Goal: Task Accomplishment & Management: Complete application form

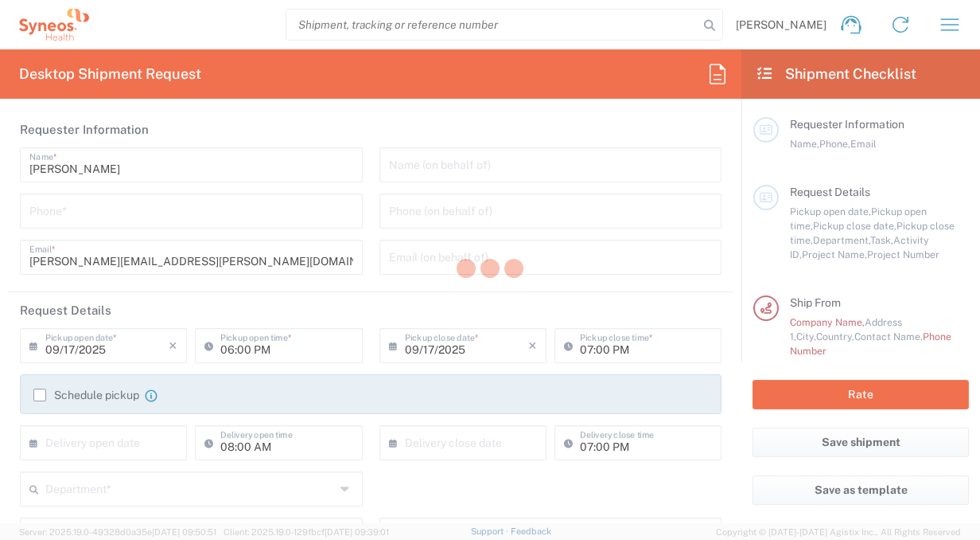
type input "Department"
type input "[GEOGRAPHIC_DATA]"
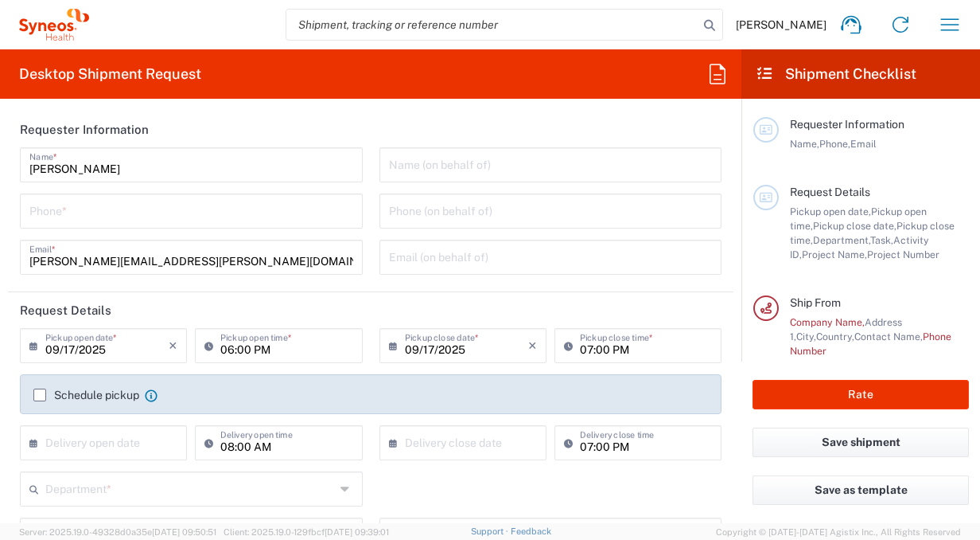
type input "Syneos Health Bulgaria EOOD"
click at [447, 167] on input "text" at bounding box center [551, 164] width 324 height 28
click at [153, 205] on input "tel" at bounding box center [191, 210] width 324 height 28
type input "+359894734735"
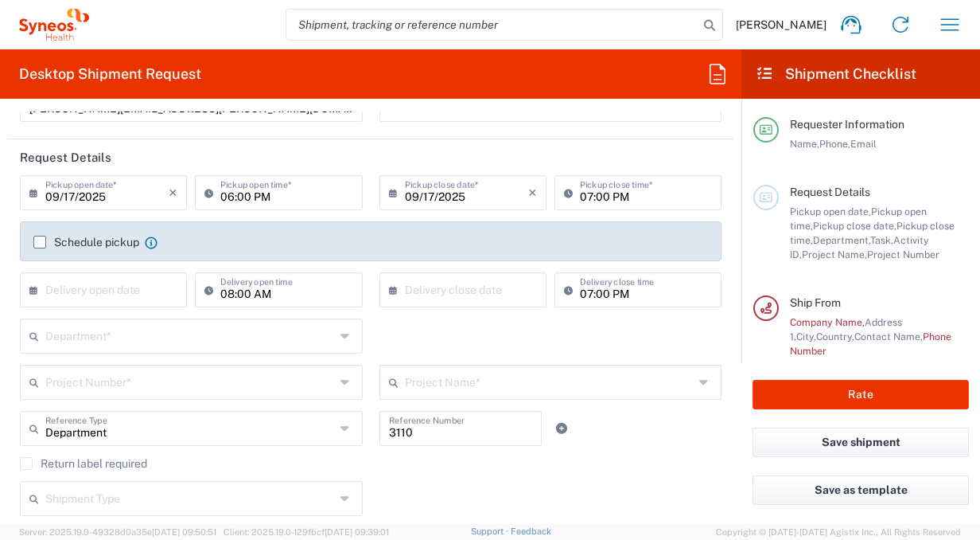
scroll to position [158, 0]
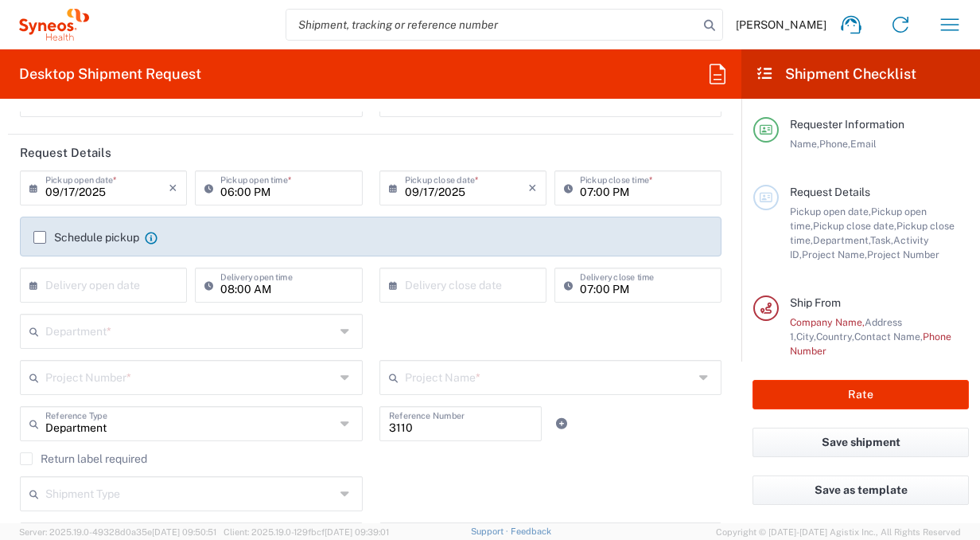
click at [97, 191] on input "09/17/2025" at bounding box center [106, 187] width 123 height 28
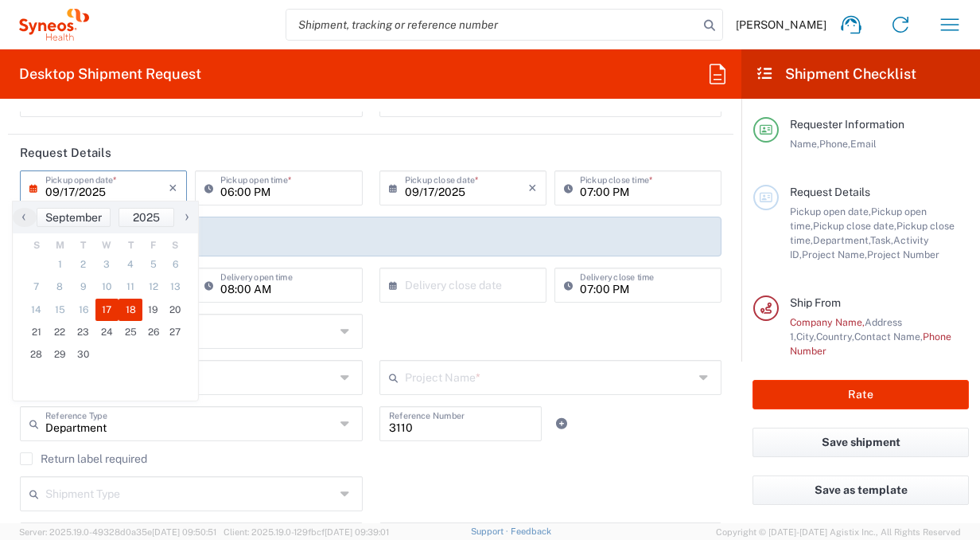
click at [135, 310] on span "18" at bounding box center [131, 309] width 24 height 22
type input "[DATE]"
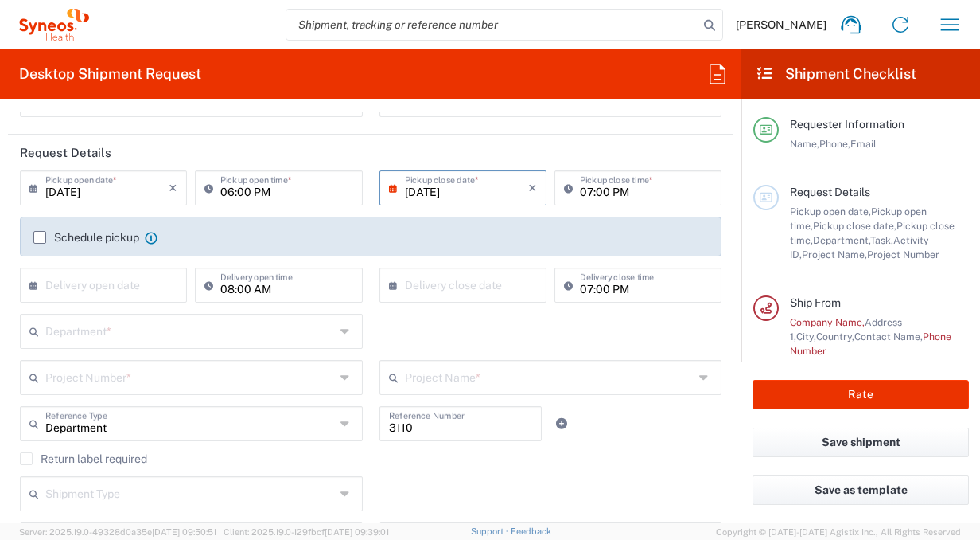
click at [316, 184] on input "06:00 PM" at bounding box center [286, 187] width 132 height 28
click at [207, 187] on icon at bounding box center [213, 187] width 16 height 25
click at [249, 199] on input "06:00 PM" at bounding box center [286, 187] width 132 height 28
click at [244, 183] on input "06:00 PM" at bounding box center [286, 187] width 132 height 28
click at [205, 188] on icon at bounding box center [213, 187] width 16 height 25
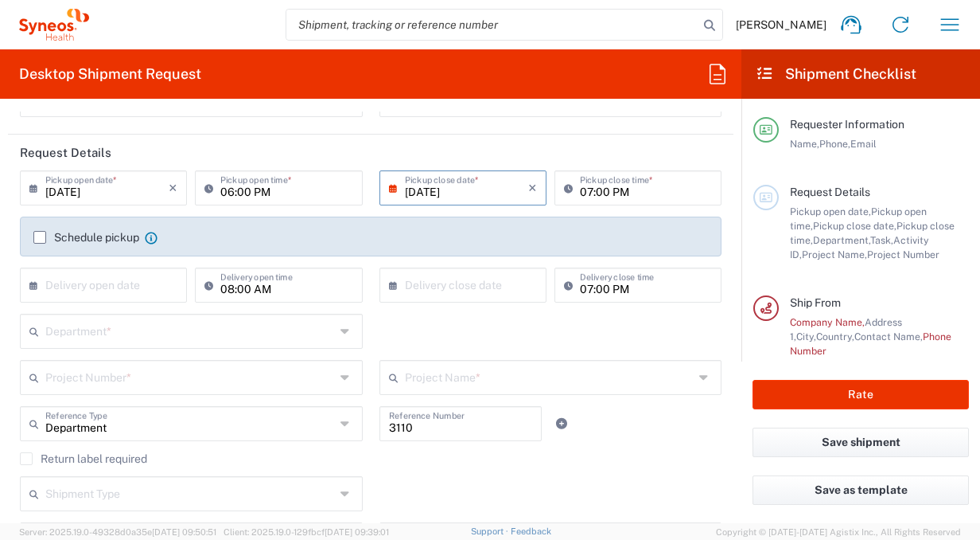
click at [205, 188] on icon at bounding box center [213, 187] width 16 height 25
click at [263, 196] on input "06:00 PM" at bounding box center [286, 187] width 132 height 28
click at [263, 196] on input ":00 PM" at bounding box center [286, 187] width 132 height 28
type input ":"
type input "10:00 AM"
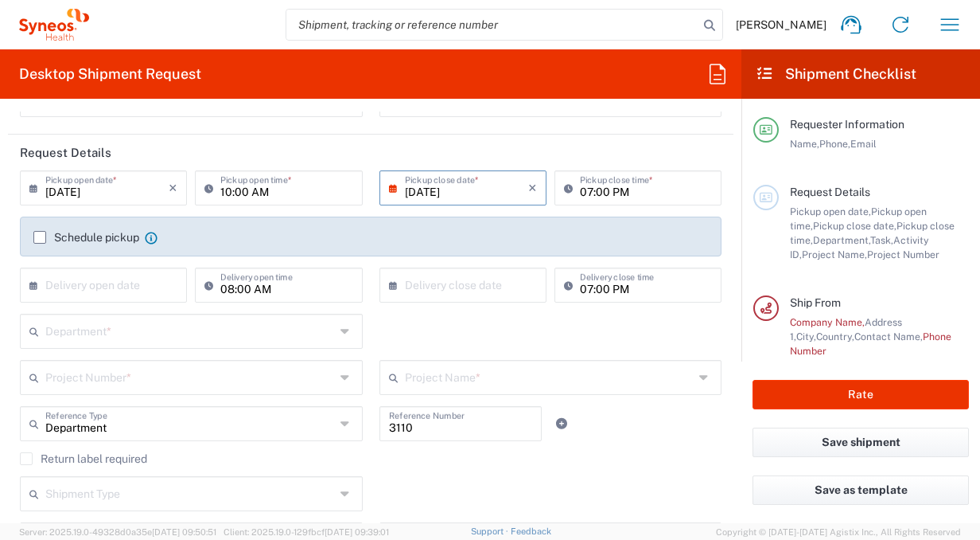
click at [492, 185] on input "[DATE]" at bounding box center [466, 187] width 123 height 28
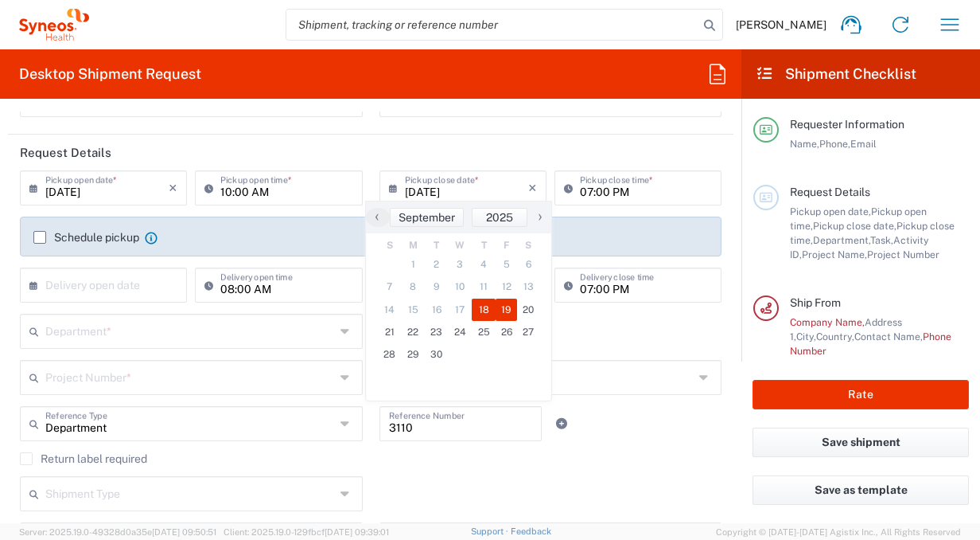
click at [503, 309] on span "19" at bounding box center [507, 309] width 22 height 22
type input "[DATE]"
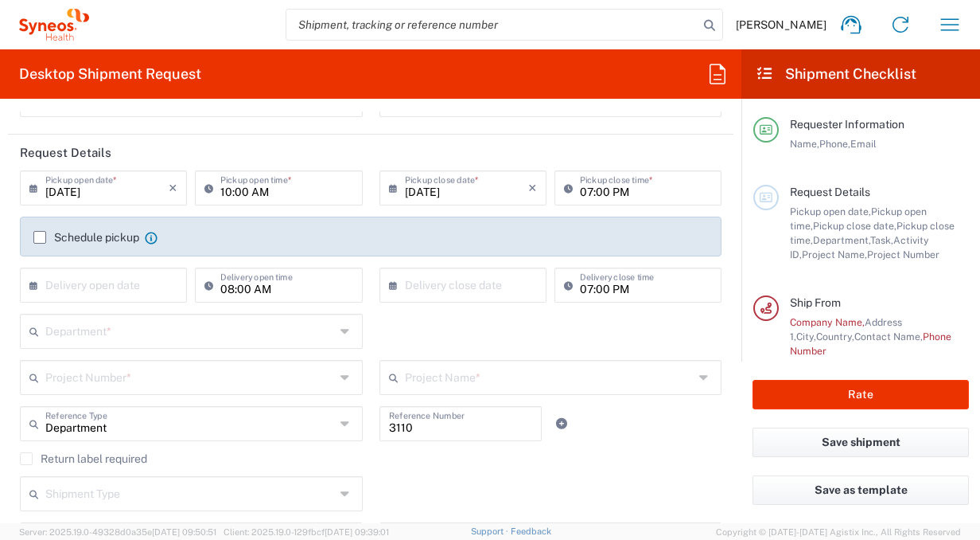
click at [629, 190] on input "07:00 PM" at bounding box center [646, 187] width 132 height 28
type input "04:00 PM"
click at [567, 248] on div "Schedule pickup When scheduling a pickup please be sure to meet the following c…" at bounding box center [370, 242] width 691 height 25
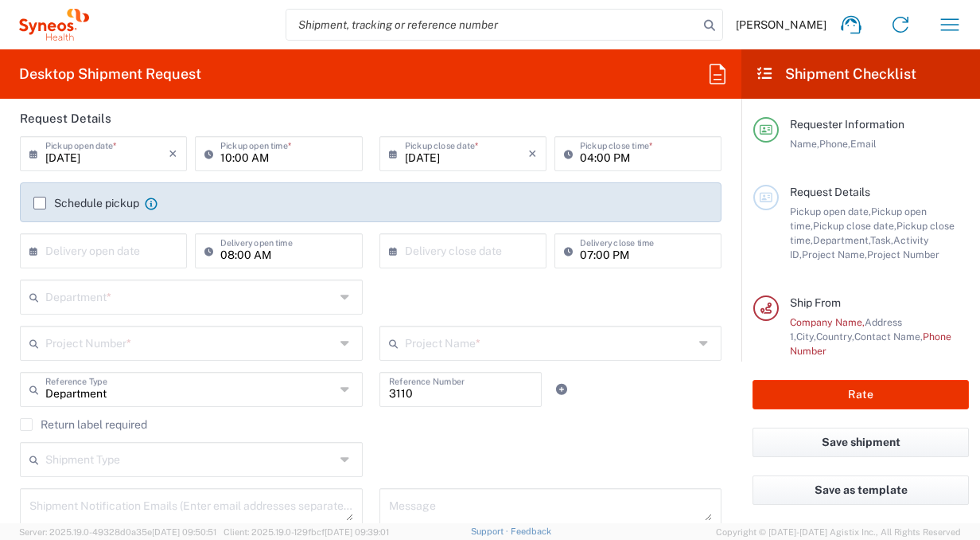
scroll to position [193, 0]
click at [43, 201] on label "Schedule pickup" at bounding box center [86, 201] width 106 height 13
click at [40, 201] on input "Schedule pickup" at bounding box center [40, 201] width 0 height 0
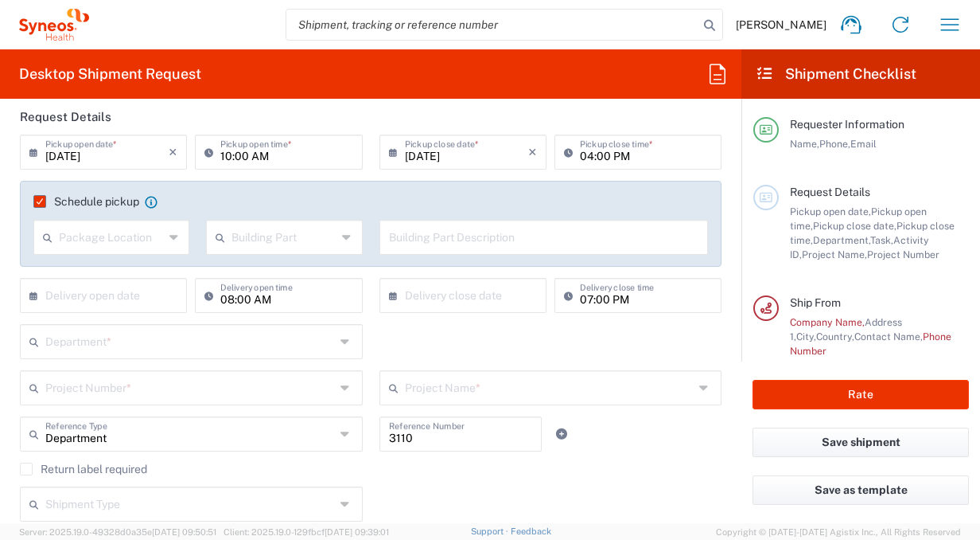
click at [169, 240] on icon at bounding box center [174, 236] width 10 height 25
click at [310, 199] on agx-checkbox-control "Schedule pickup When scheduling a pickup please be sure to meet the following c…" at bounding box center [370, 201] width 675 height 14
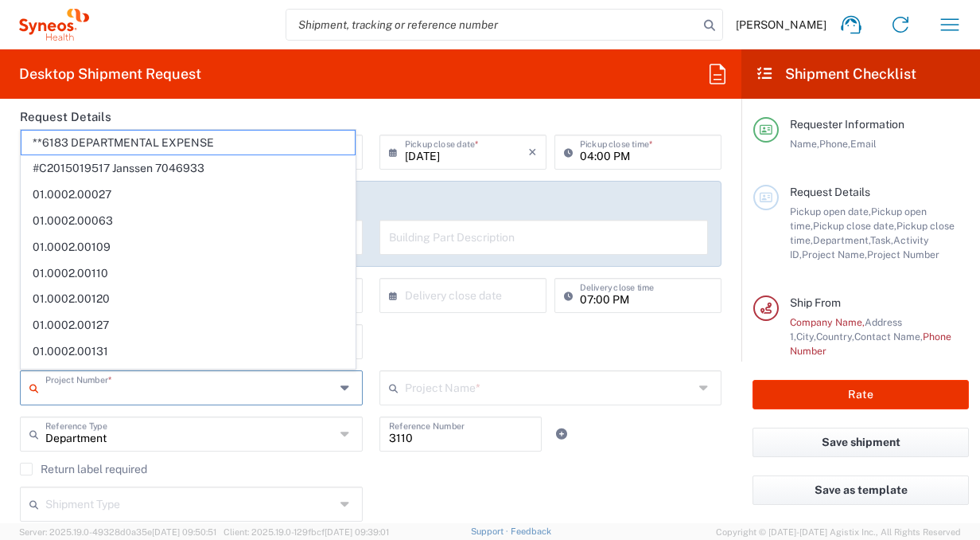
click at [154, 388] on input "text" at bounding box center [190, 386] width 290 height 28
paste input "4510 Departmental expense"
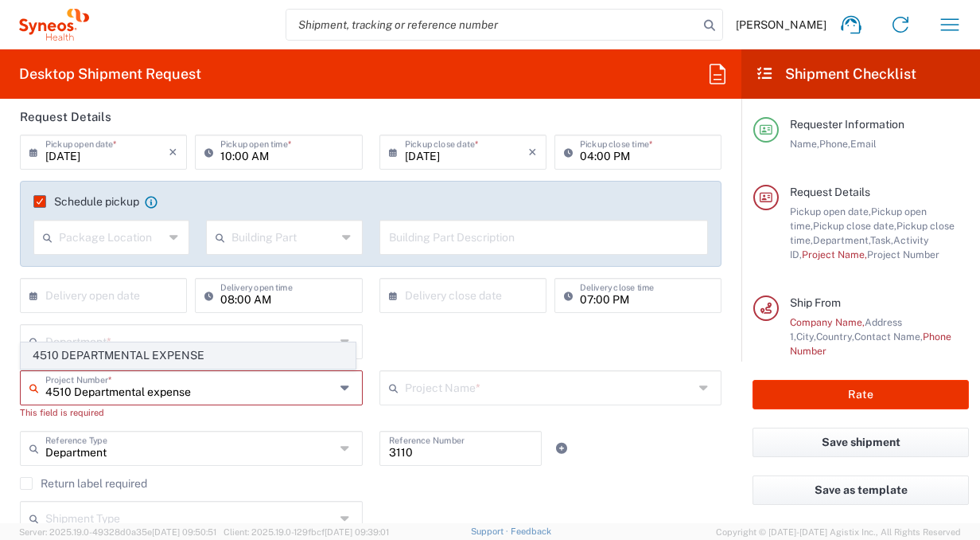
click at [150, 354] on span "4510 DEPARTMENTAL EXPENSE" at bounding box center [187, 355] width 333 height 25
type input "4510 DEPARTMENTAL EXPENSE"
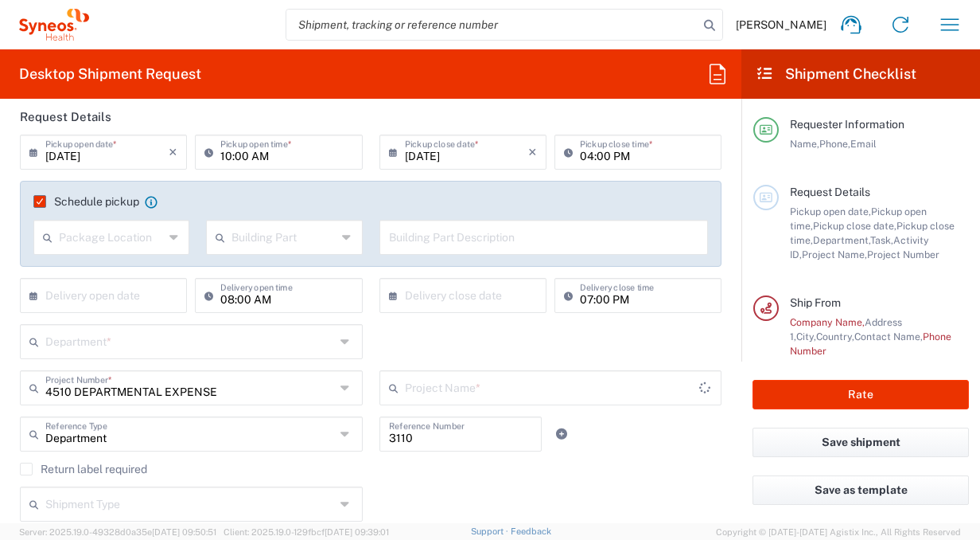
type input "4510 DEPARTMENTAL EXPENSE"
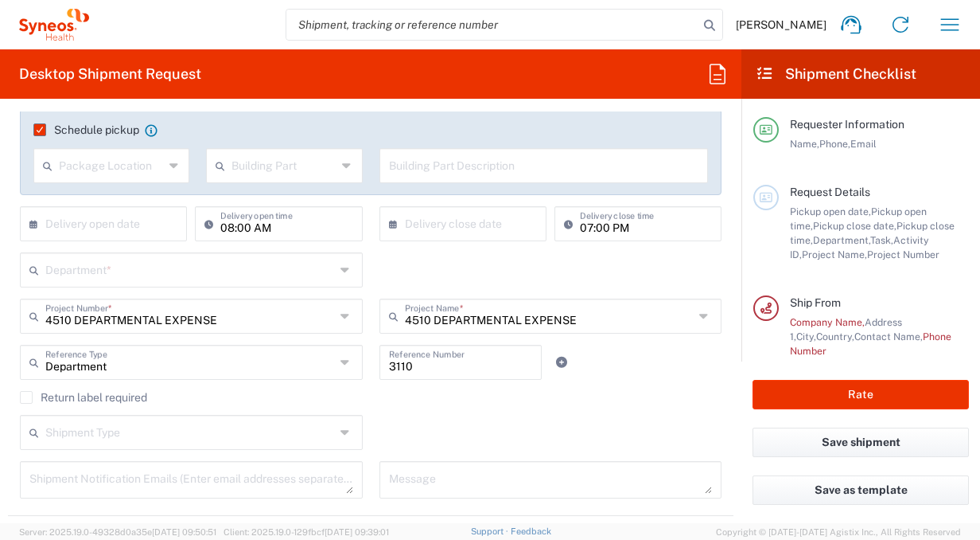
scroll to position [266, 0]
click at [232, 263] on input "text" at bounding box center [190, 268] width 290 height 28
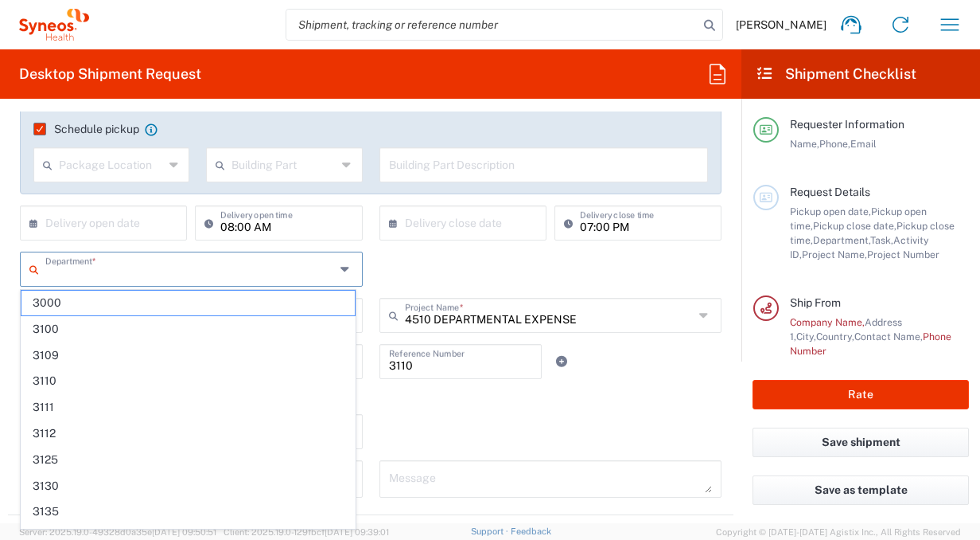
click at [407, 267] on div "Department * 3000 3100 3109 3110 3111 3112 3125 3130 3135 3136 3150 3155 3165 3…" at bounding box center [371, 274] width 719 height 46
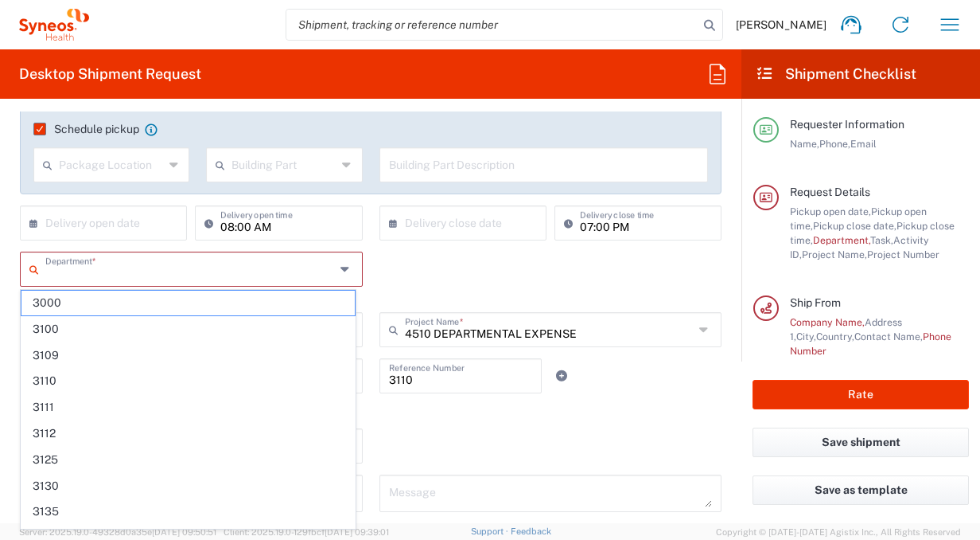
click at [221, 271] on input "text" at bounding box center [190, 268] width 290 height 28
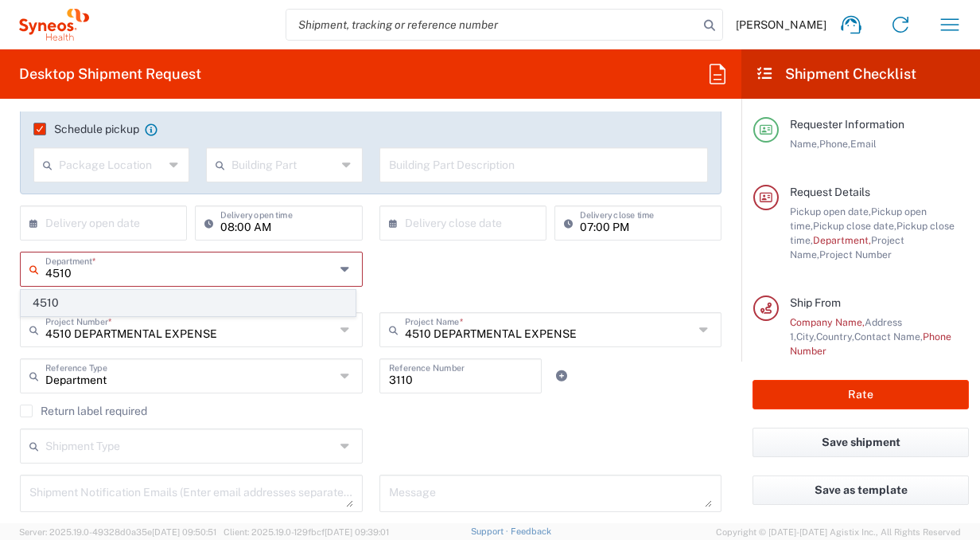
type input "4510"
click at [43, 301] on span "4510" at bounding box center [187, 302] width 333 height 25
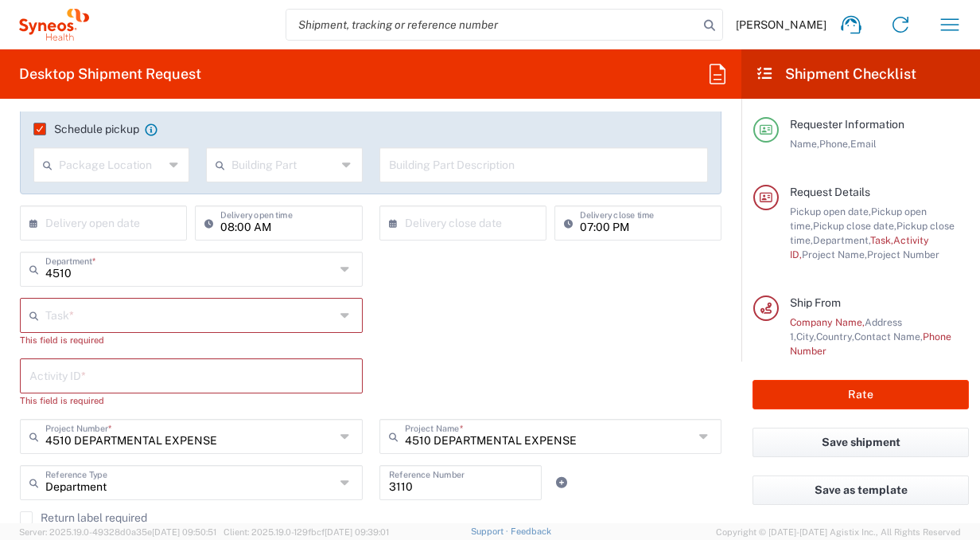
click at [109, 309] on input "text" at bounding box center [190, 314] width 290 height 28
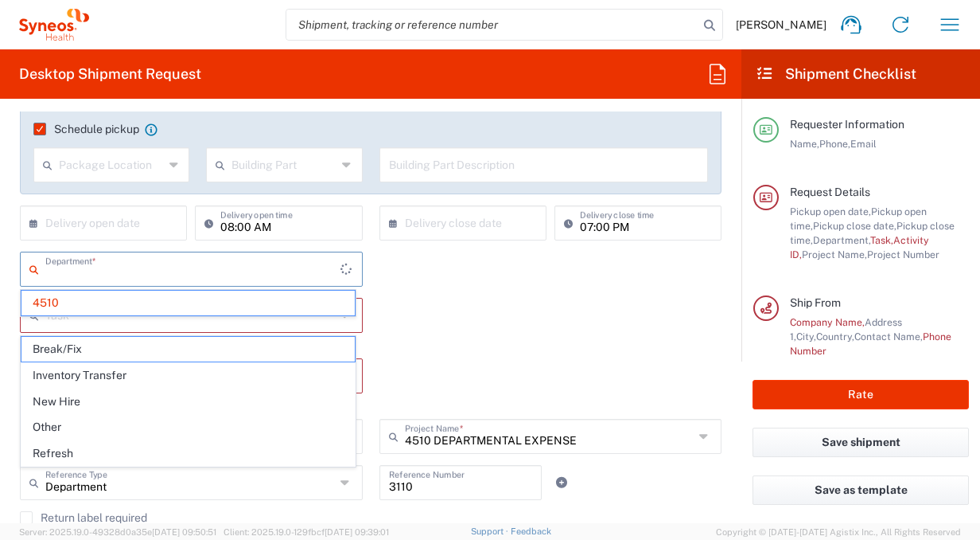
drag, startPoint x: 90, startPoint y: 270, endPoint x: -3, endPoint y: 263, distance: 93.4
click at [0, 263] on html "Radoslav Kostov Home Shipment estimator Shipment tracking Desktop shipment requ…" at bounding box center [490, 270] width 980 height 540
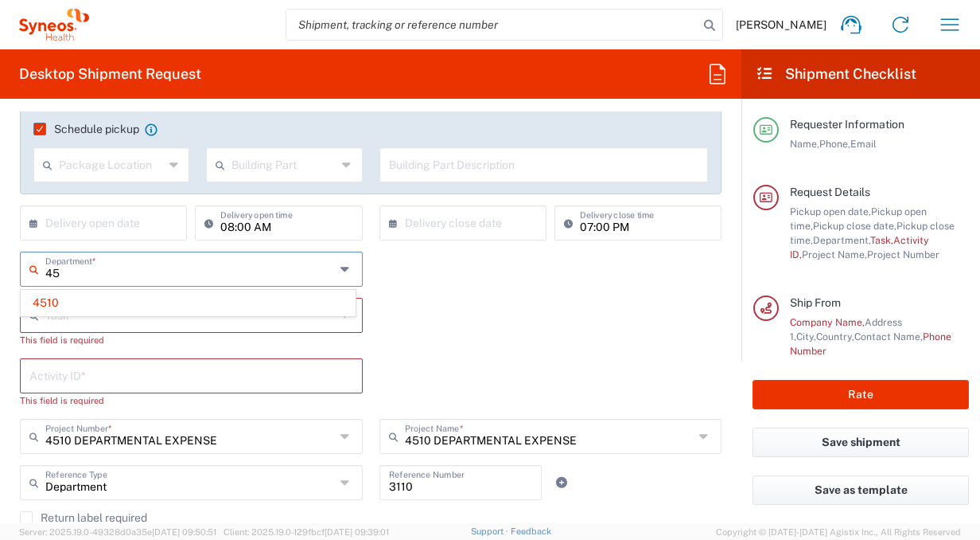
type input "4"
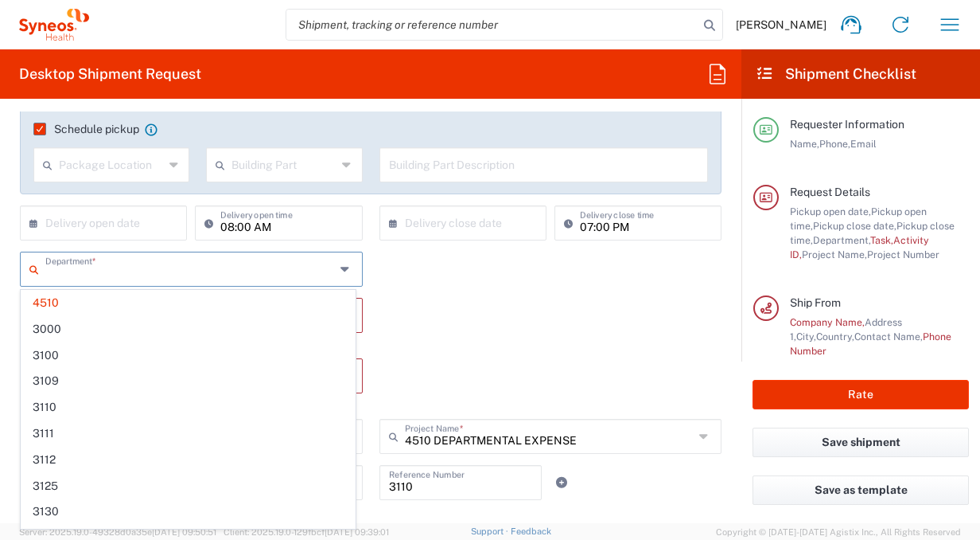
click at [575, 314] on div "Task * Break/Fix Inventory Transfer New Hire Other Refresh This field is requir…" at bounding box center [371, 328] width 719 height 60
type input "4510"
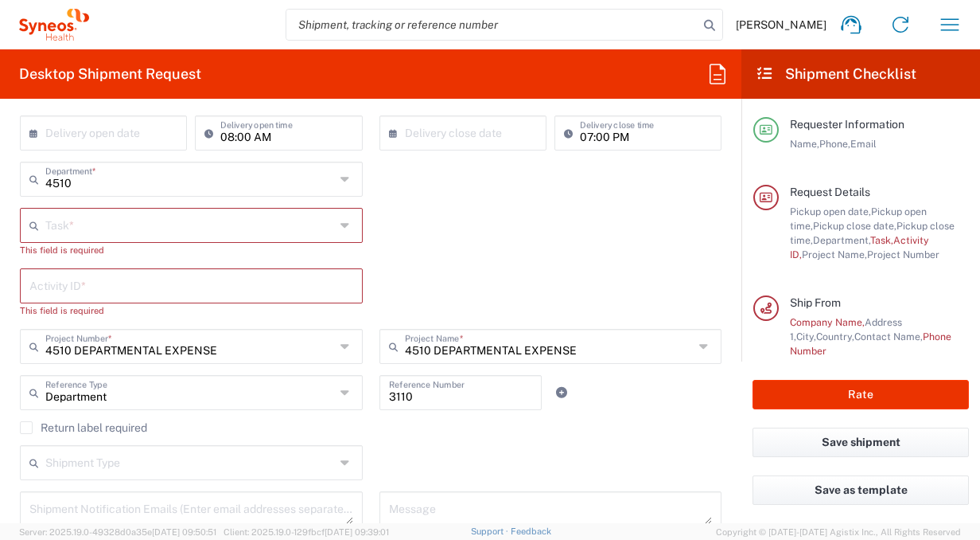
scroll to position [359, 0]
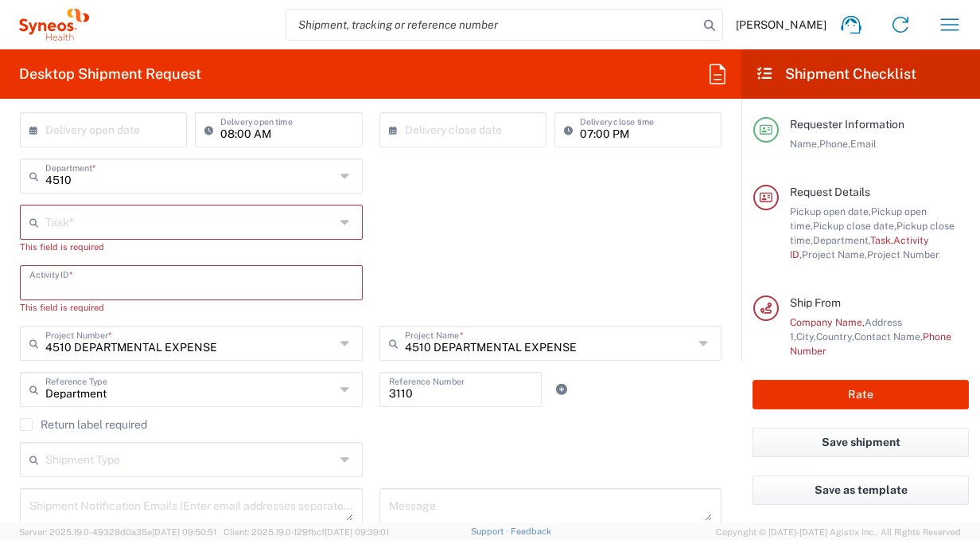
click at [113, 279] on input "text" at bounding box center [191, 281] width 324 height 28
click at [95, 217] on input "text" at bounding box center [190, 221] width 290 height 28
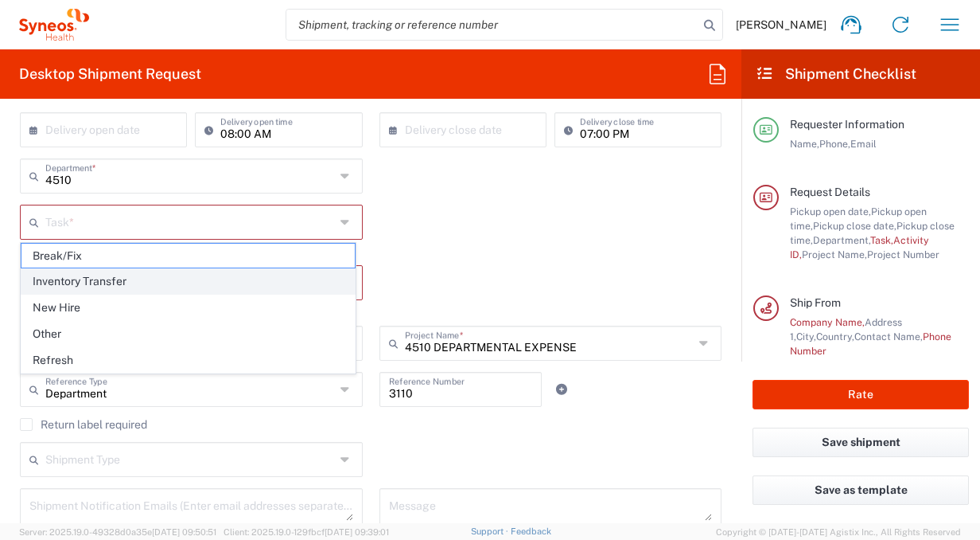
click at [91, 275] on span "Inventory Transfer" at bounding box center [187, 281] width 333 height 25
type input "Inventory Transfer"
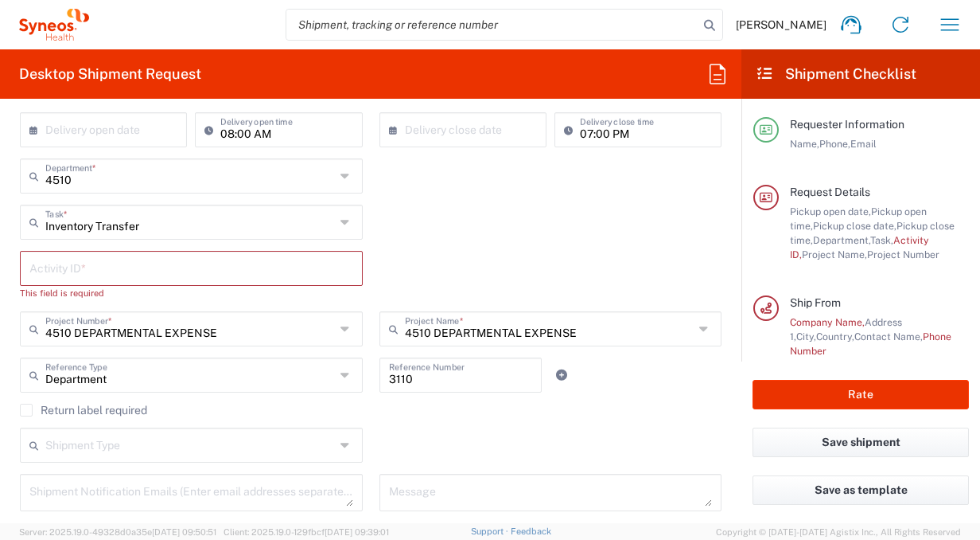
click at [84, 265] on input "text" at bounding box center [191, 267] width 324 height 28
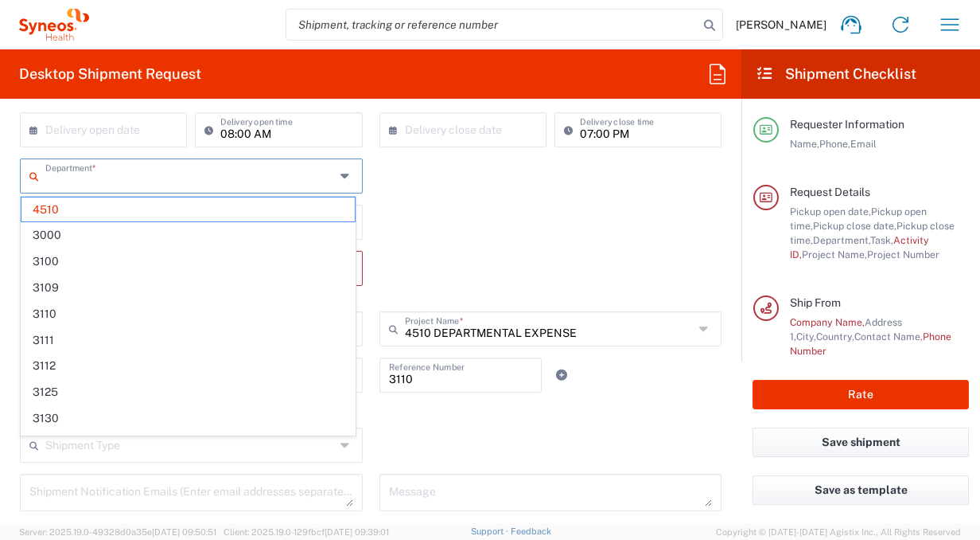
drag, startPoint x: 129, startPoint y: 183, endPoint x: -3, endPoint y: 152, distance: 135.7
click at [0, 152] on html "Radoslav Kostov Home Shipment estimator Shipment tracking Desktop shipment requ…" at bounding box center [490, 270] width 980 height 540
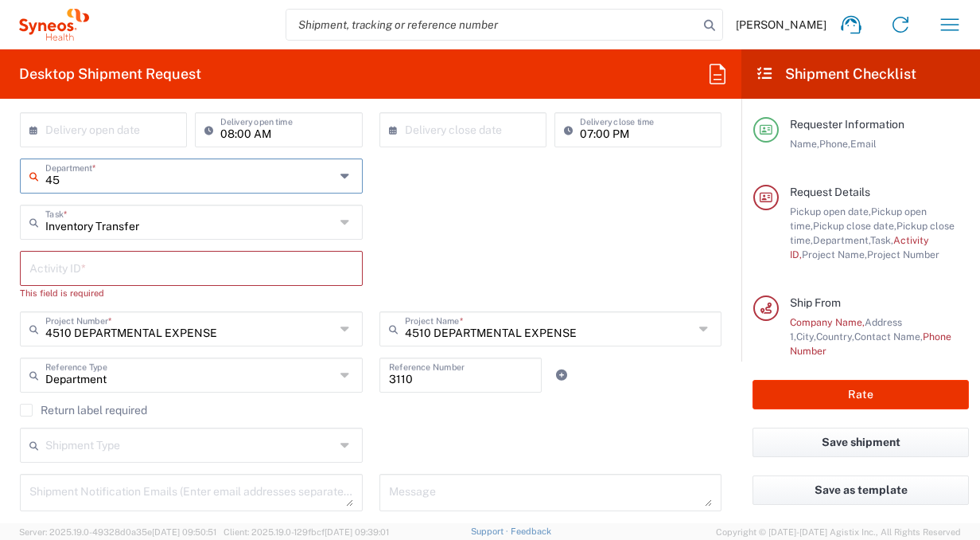
type input "4"
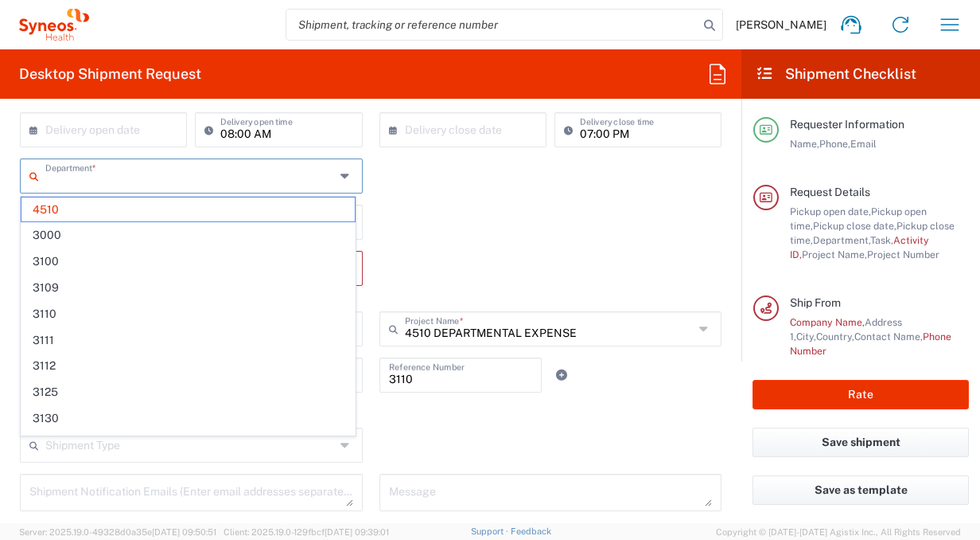
click at [461, 210] on div "Inventory Transfer Task * Break/Fix Inventory Transfer New Hire Other Refresh" at bounding box center [371, 228] width 719 height 46
type input "4510"
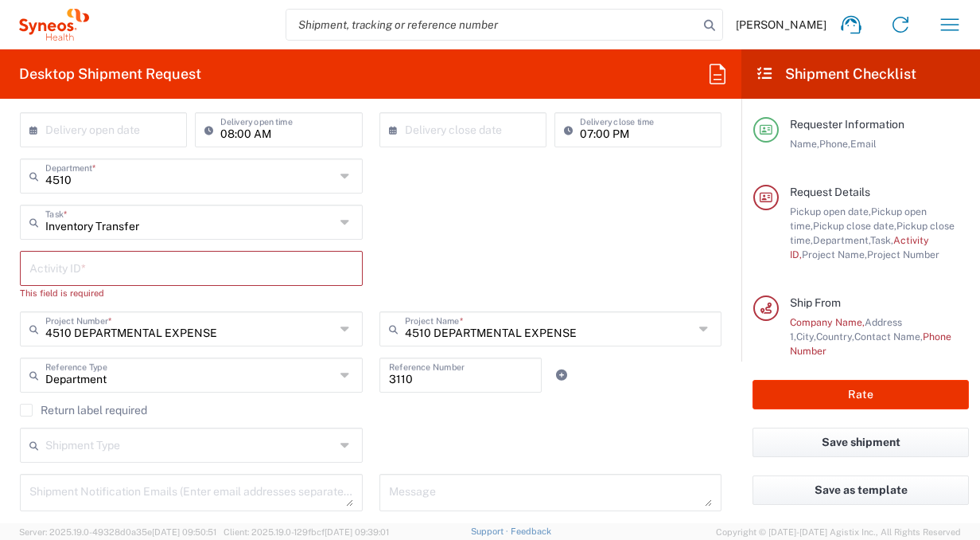
click at [341, 177] on icon at bounding box center [347, 175] width 13 height 25
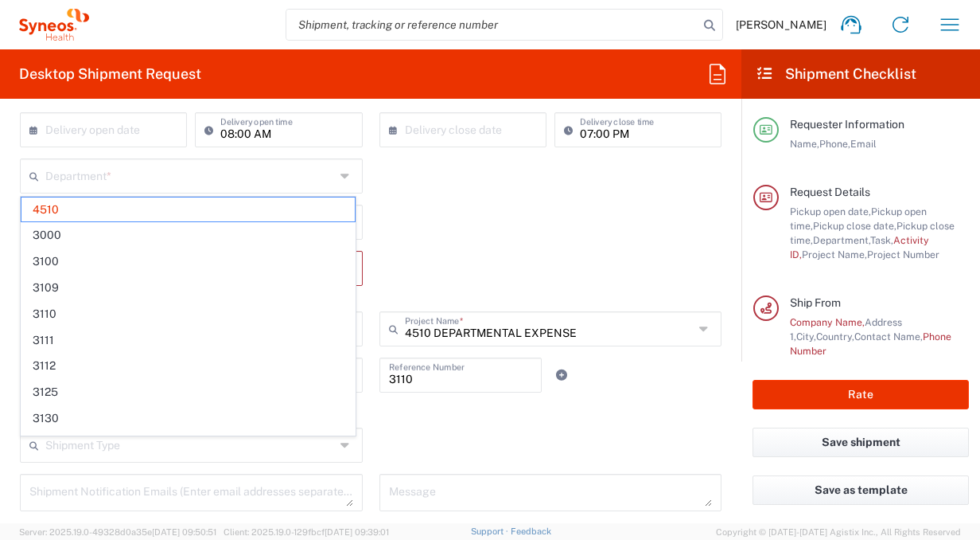
click at [32, 177] on icon at bounding box center [37, 175] width 16 height 25
drag, startPoint x: 54, startPoint y: 205, endPoint x: -3, endPoint y: 208, distance: 57.4
click at [0, 208] on html "Radoslav Kostov Home Shipment estimator Shipment tracking Desktop shipment requ…" at bounding box center [490, 270] width 980 height 540
type input "4510"
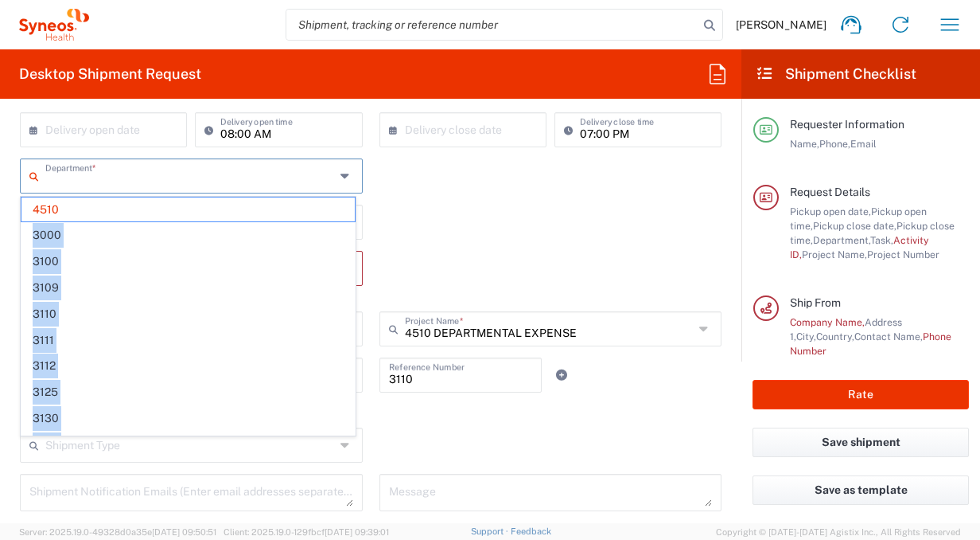
drag, startPoint x: -3, startPoint y: 208, endPoint x: 99, endPoint y: 184, distance: 105.6
click at [99, 184] on input "text" at bounding box center [190, 175] width 290 height 28
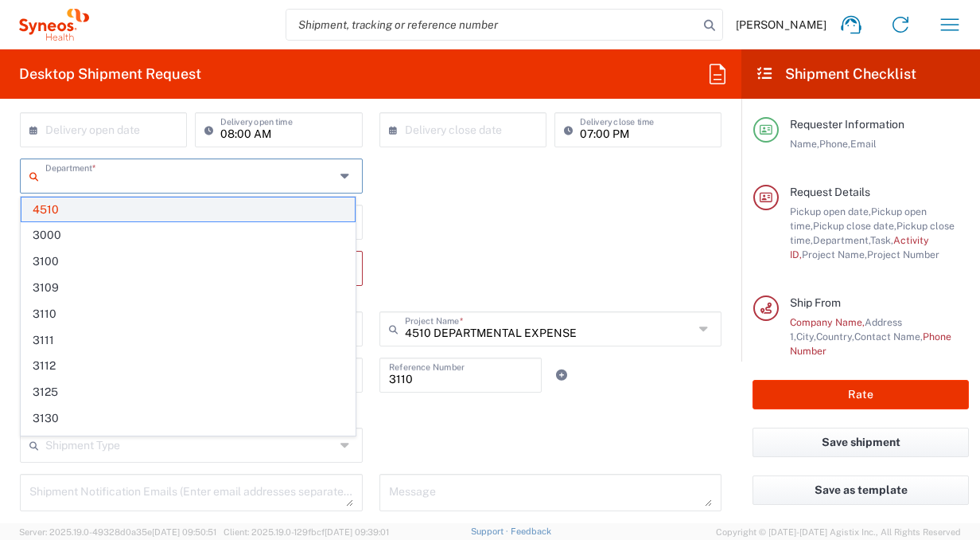
click at [88, 201] on span "4510" at bounding box center [187, 209] width 333 height 25
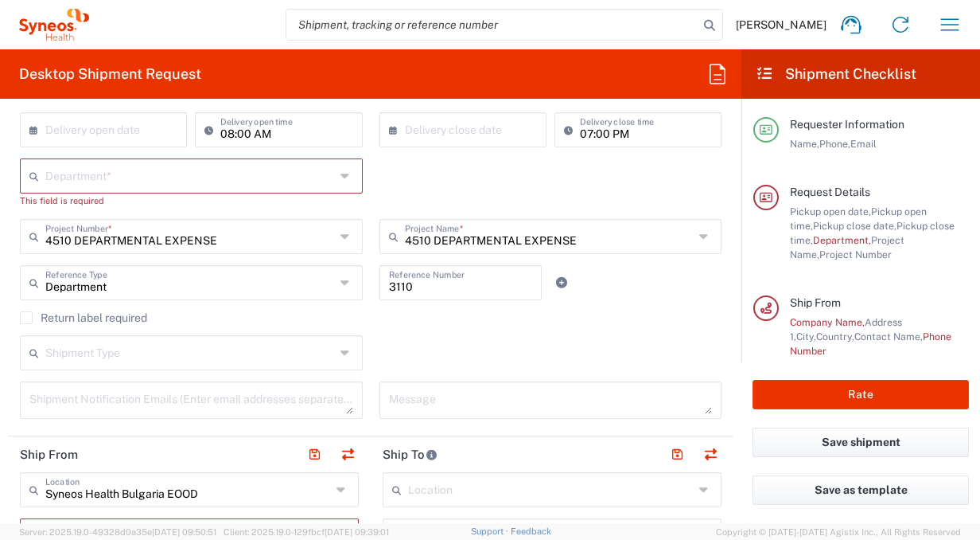
click at [81, 177] on input "text" at bounding box center [190, 175] width 290 height 28
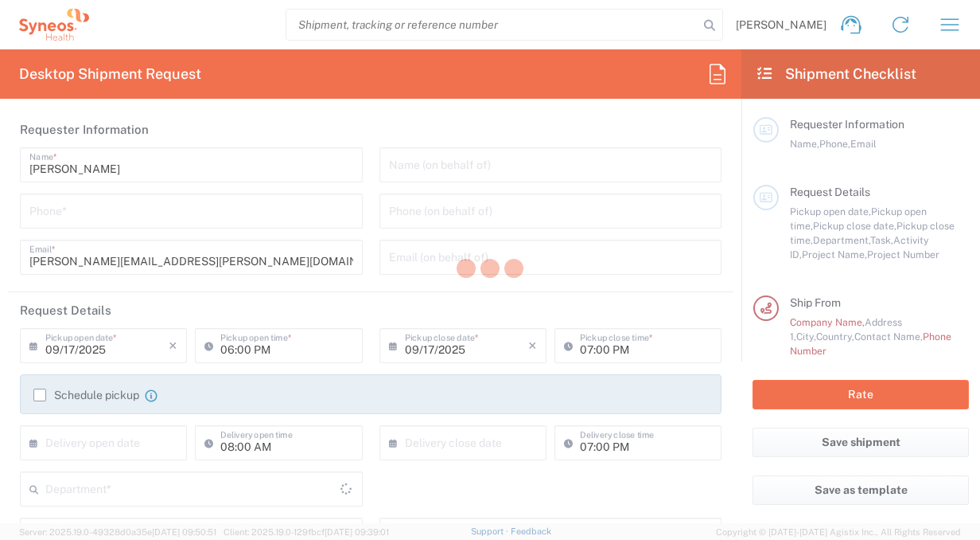
type input "Department"
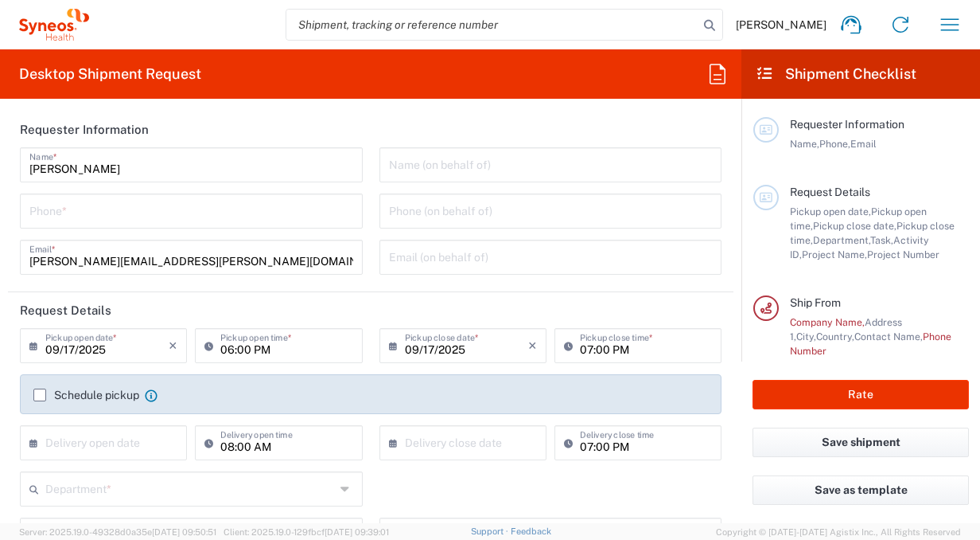
type input "[GEOGRAPHIC_DATA]"
type input "Syneos Health Bulgaria EOOD"
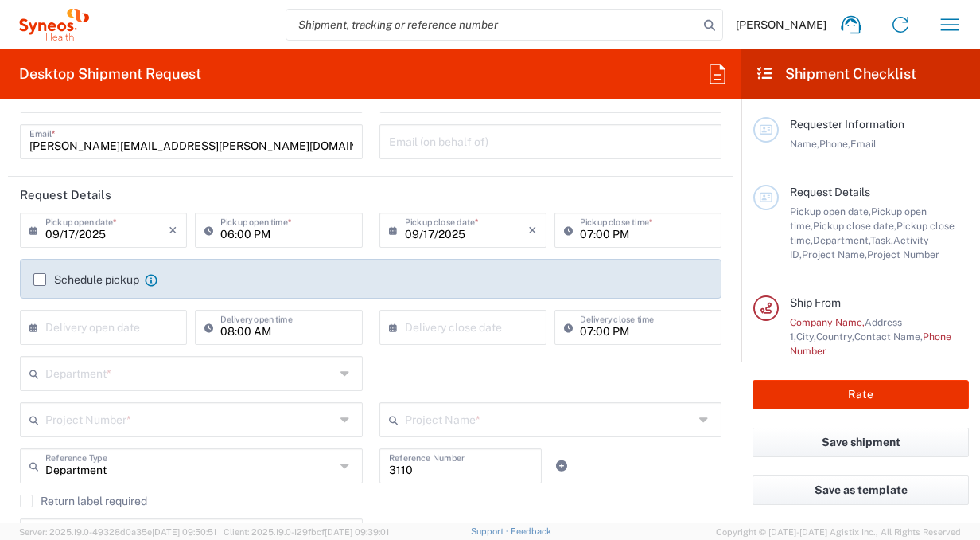
scroll to position [119, 0]
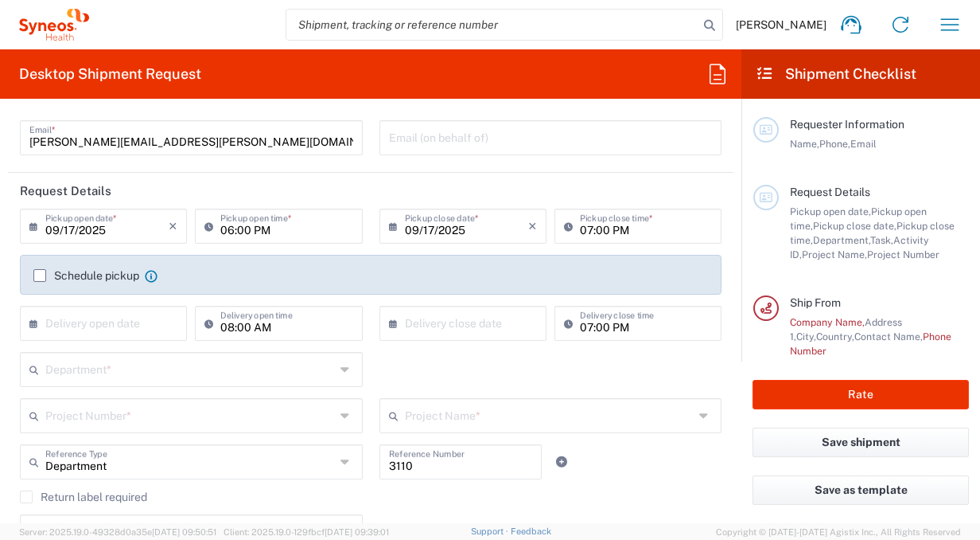
click at [34, 224] on icon at bounding box center [37, 225] width 16 height 25
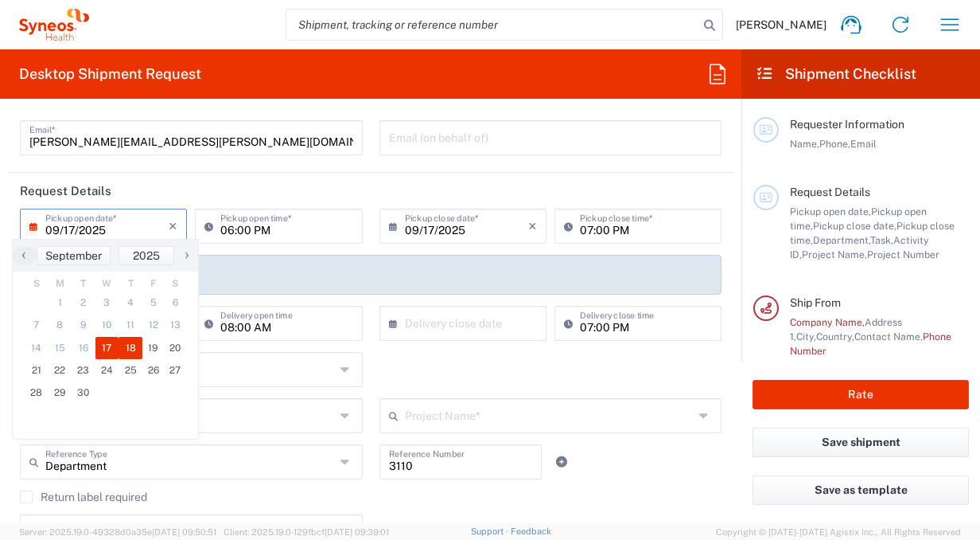
click at [125, 344] on span "18" at bounding box center [131, 348] width 24 height 22
type input "[DATE]"
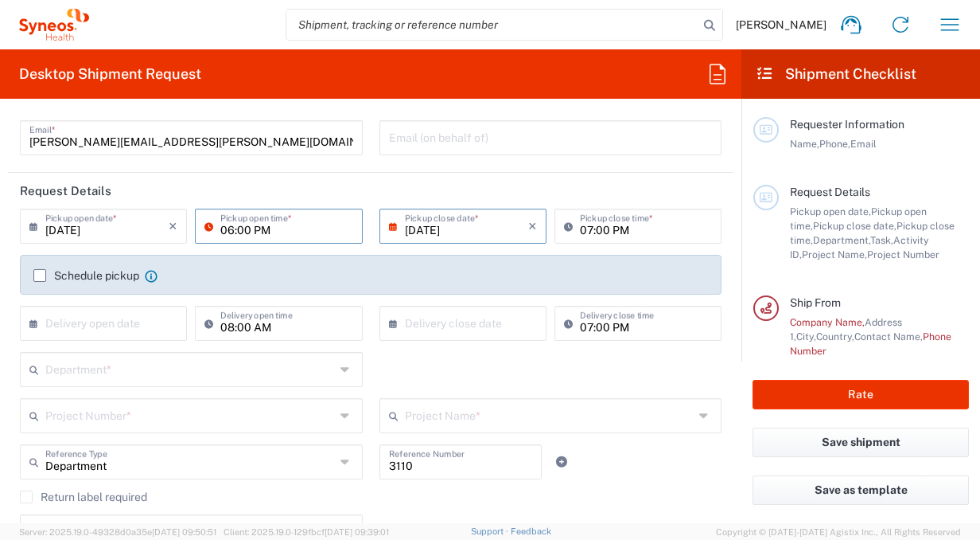
click at [283, 232] on input "06:00 PM" at bounding box center [286, 225] width 132 height 28
click at [253, 226] on input "10:00 PM" at bounding box center [286, 225] width 132 height 28
type input "10:00 AM"
click at [389, 221] on icon at bounding box center [397, 225] width 16 height 25
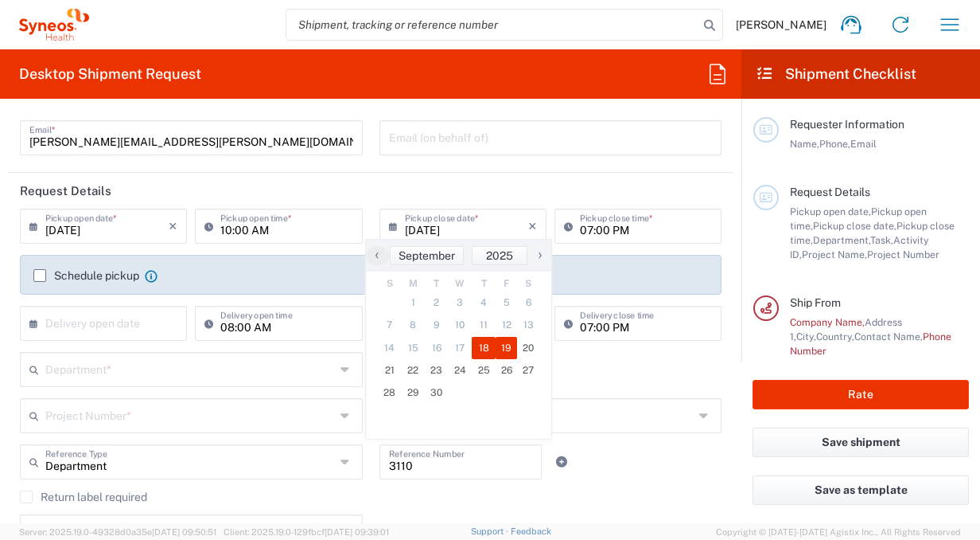
click at [501, 347] on span "19" at bounding box center [507, 348] width 22 height 22
type input "[DATE]"
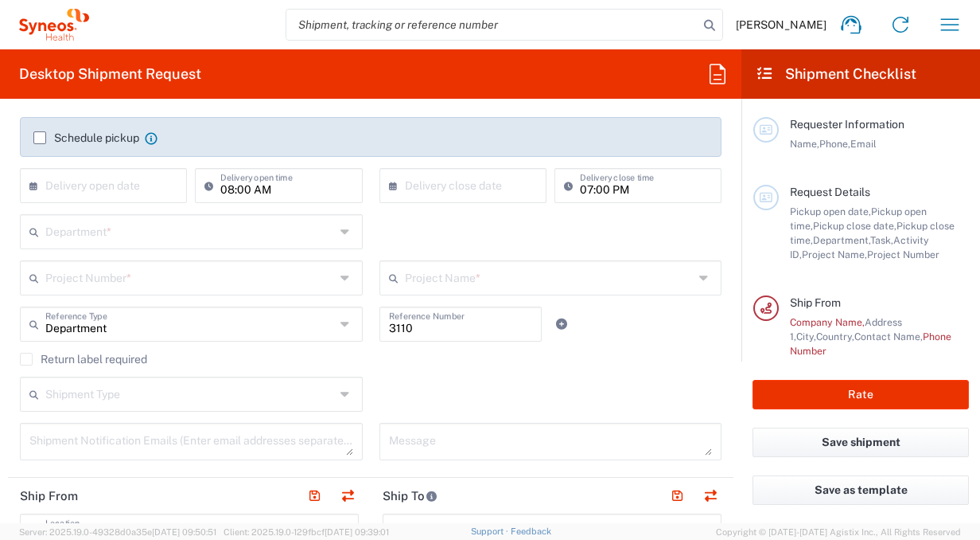
scroll to position [258, 0]
type input "05:00 PM"
click at [342, 232] on icon at bounding box center [347, 230] width 13 height 25
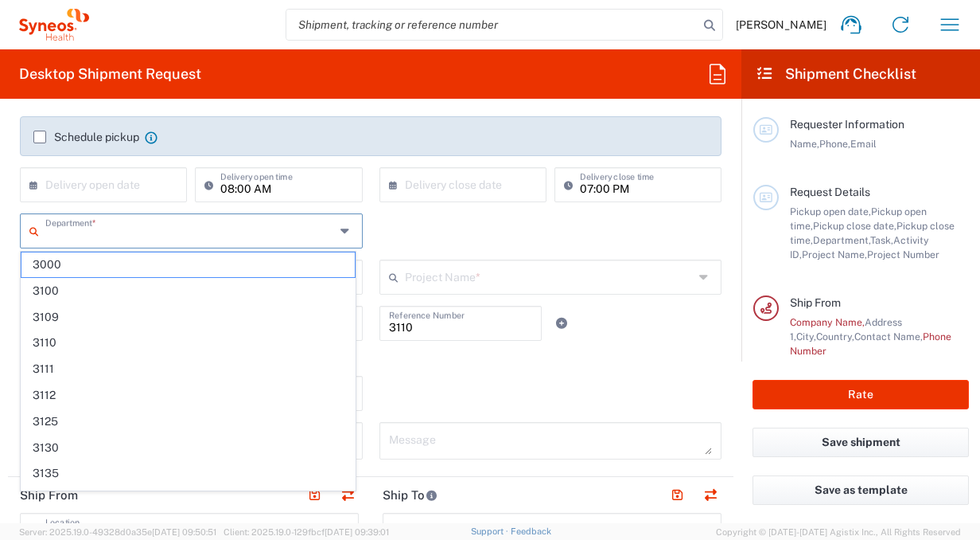
click at [427, 214] on div "Department * 3000 3100 3109 3110 3111 3112 3125 3130 3135 3136 3150 3155 3165 3…" at bounding box center [371, 236] width 719 height 46
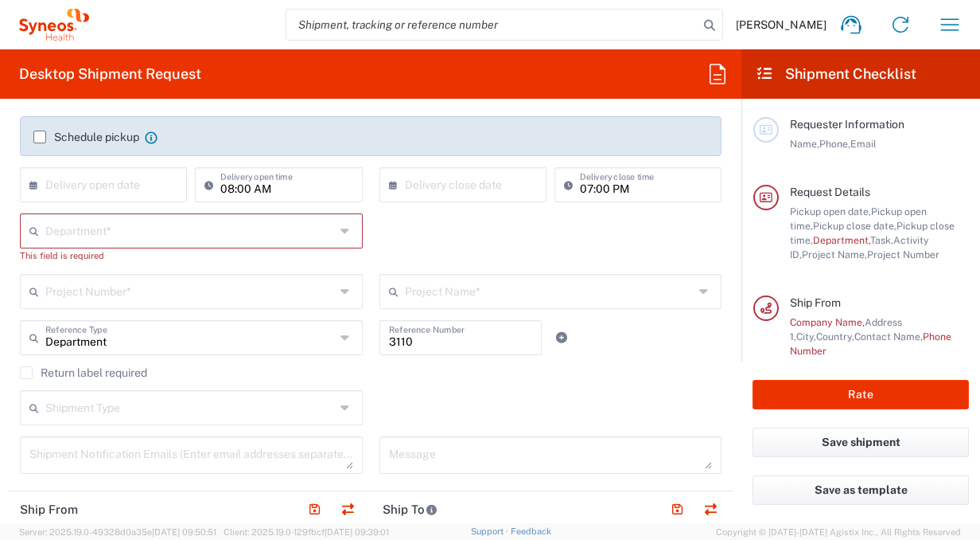
click at [115, 292] on input "text" at bounding box center [190, 290] width 290 height 28
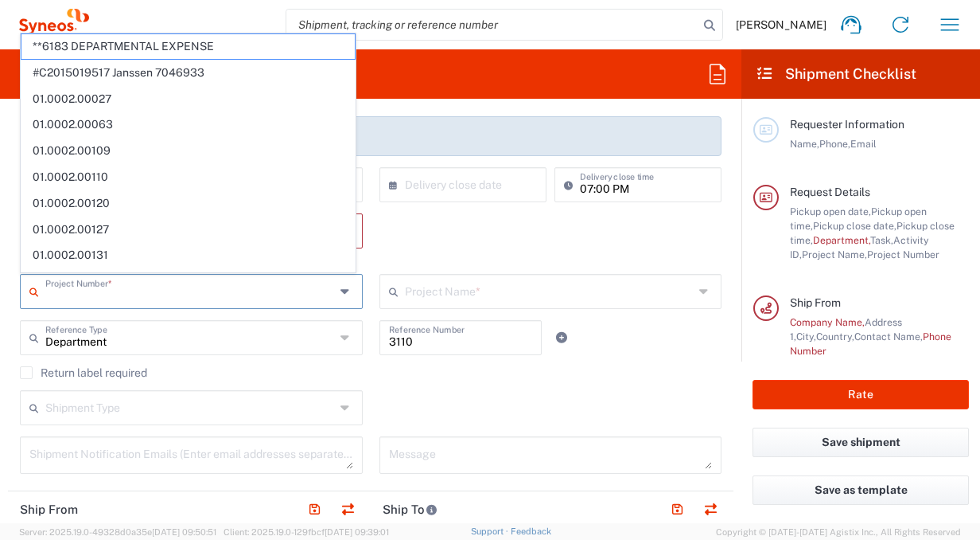
paste input "4510 Departmental expense"
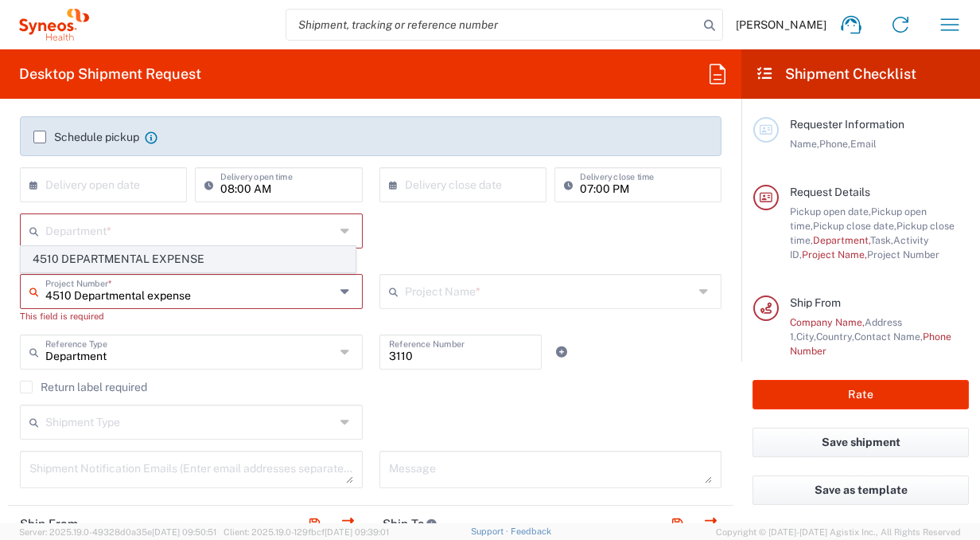
click at [115, 255] on span "4510 DEPARTMENTAL EXPENSE" at bounding box center [187, 259] width 333 height 25
type input "4510 DEPARTMENTAL EXPENSE"
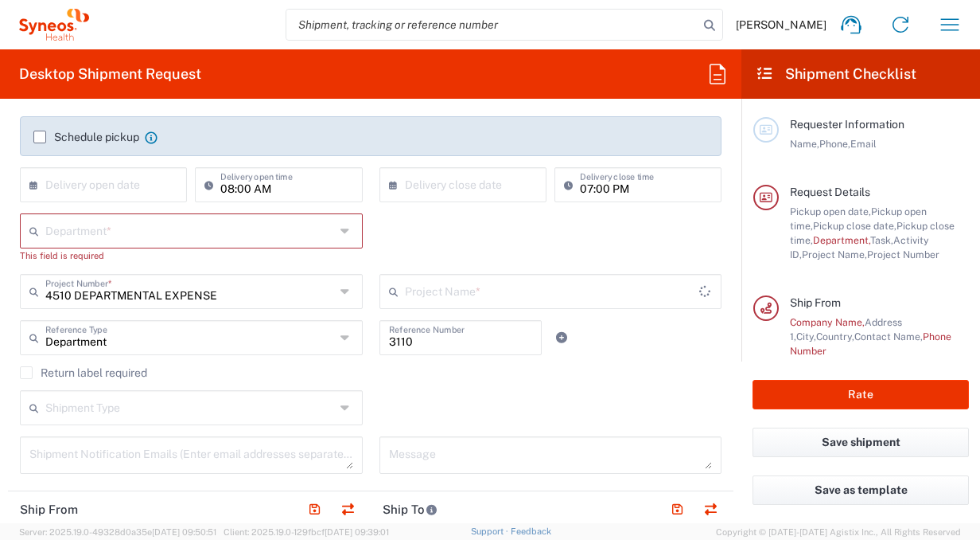
type input "4510 DEPARTMENTAL EXPENSE"
click at [457, 241] on div "Department * 3000 3100 3109 3110 3111 3112 3125 3130 3135 3136 3150 3155 3165 3…" at bounding box center [371, 243] width 719 height 60
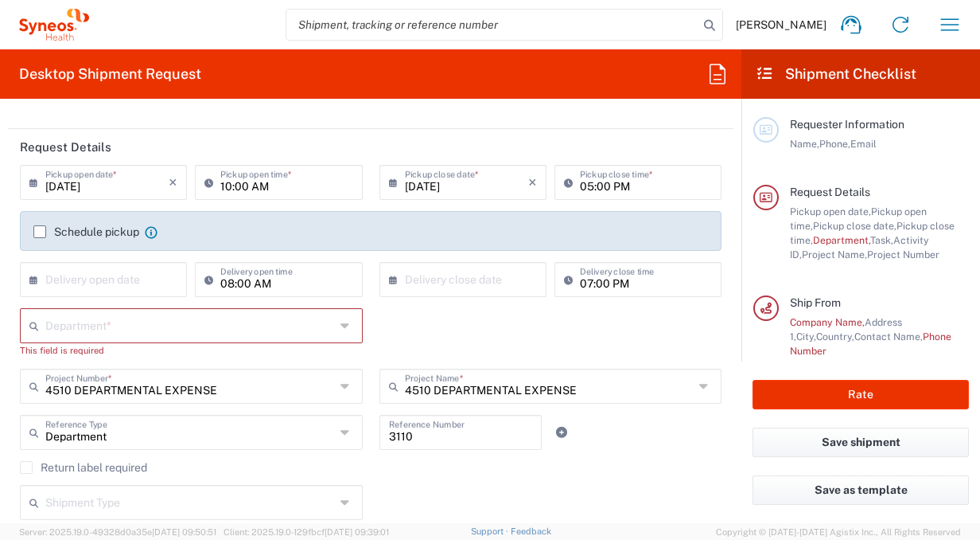
scroll to position [150, 0]
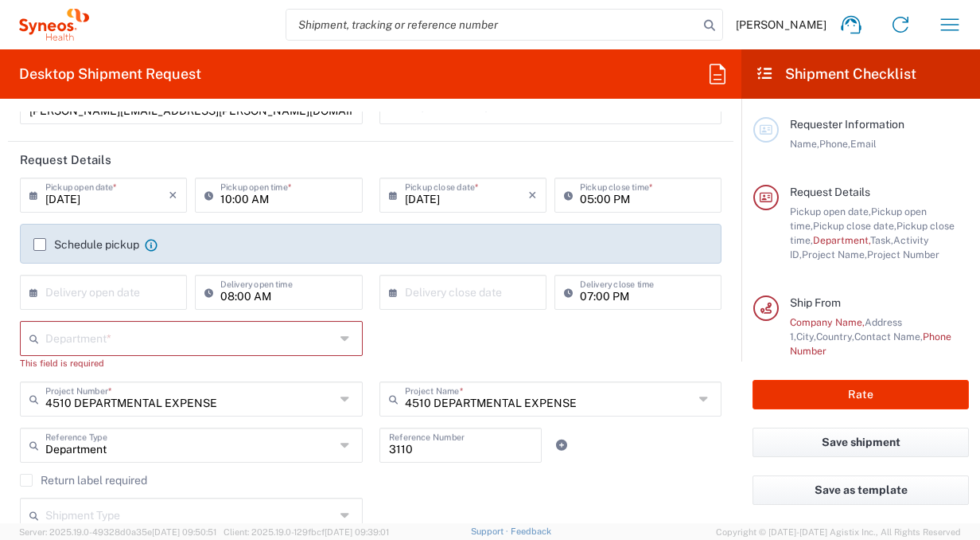
click at [476, 341] on div "Department * 3000 3100 3109 3110 3111 3112 3125 3130 3135 3136 3150 3155 3165 3…" at bounding box center [371, 351] width 719 height 60
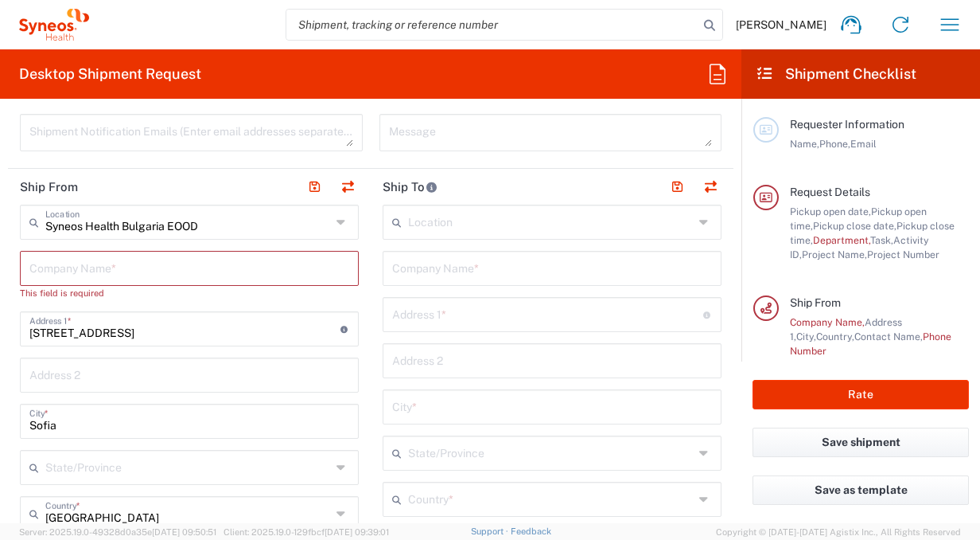
scroll to position [581, 0]
click at [337, 215] on icon at bounding box center [343, 220] width 13 height 25
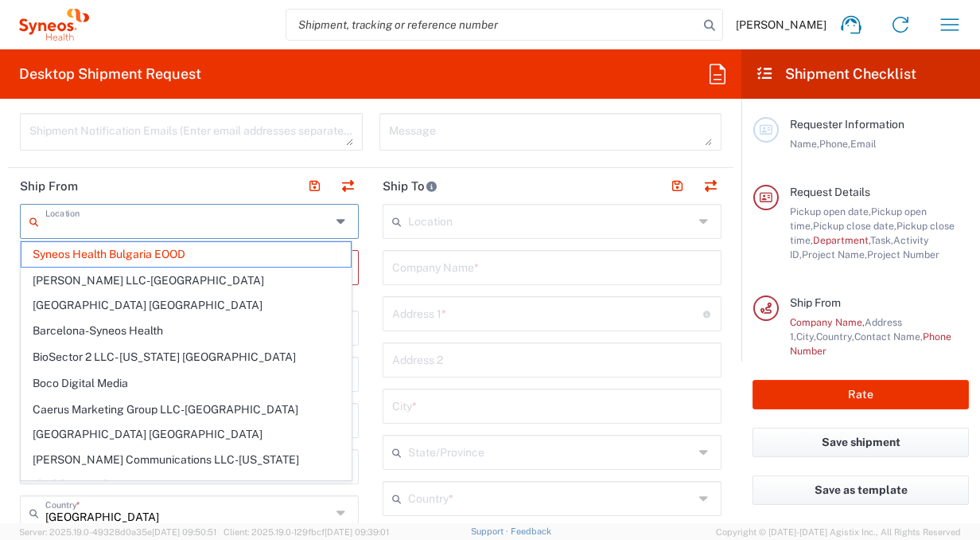
click at [300, 223] on input "text" at bounding box center [188, 220] width 286 height 28
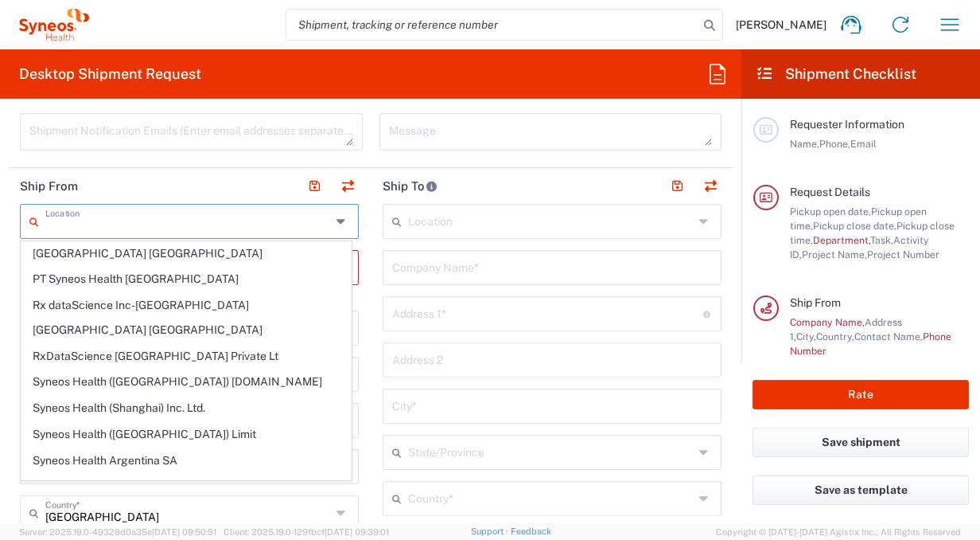
scroll to position [824, 0]
click at [202, 188] on header "Ship From" at bounding box center [189, 186] width 363 height 36
type input "Syneos Health Bulgaria EOOD"
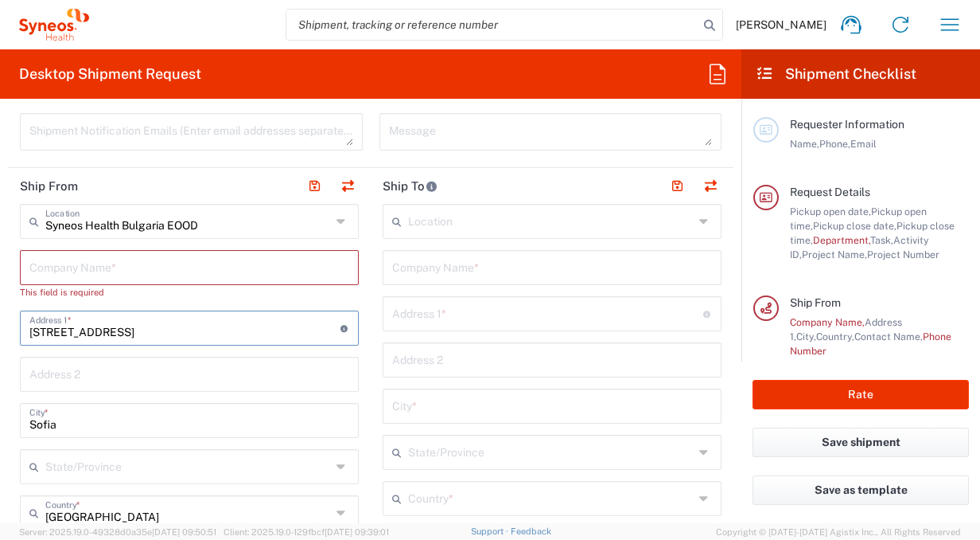
click at [254, 332] on input "[STREET_ADDRESS]" at bounding box center [184, 327] width 311 height 28
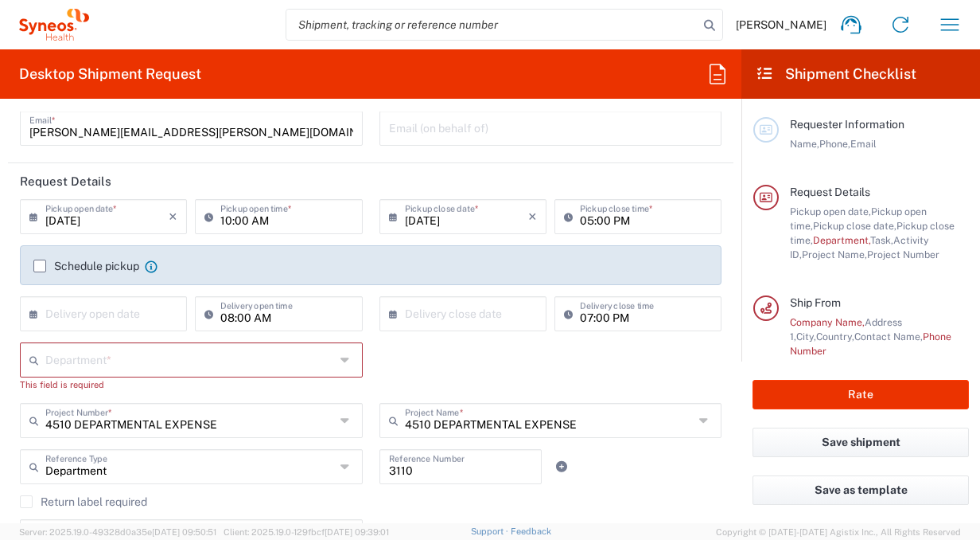
scroll to position [0, 0]
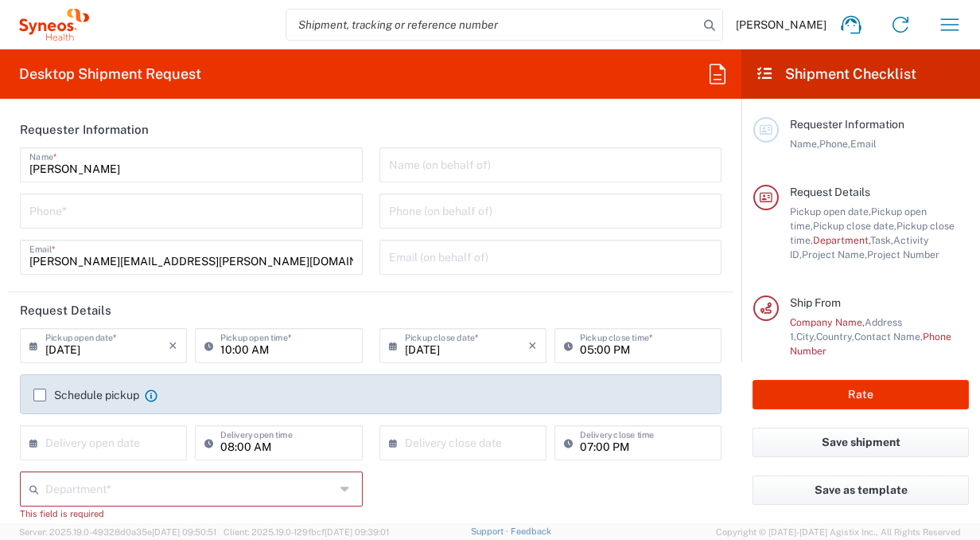
click at [38, 33] on icon at bounding box center [54, 25] width 70 height 32
